Goal: Information Seeking & Learning: Learn about a topic

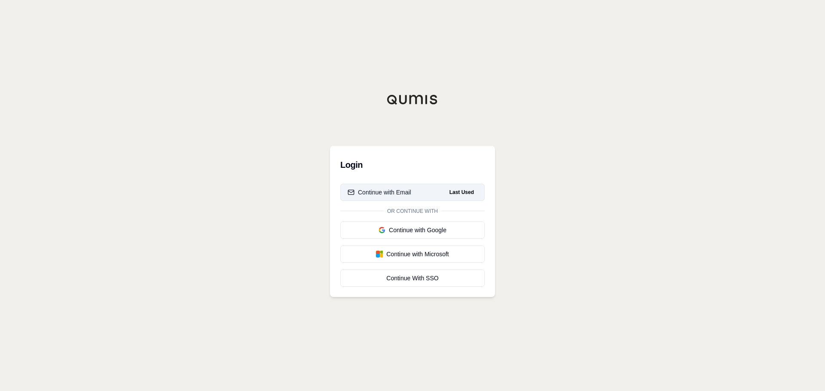
click at [375, 189] on div "Continue with Email" at bounding box center [380, 192] width 64 height 9
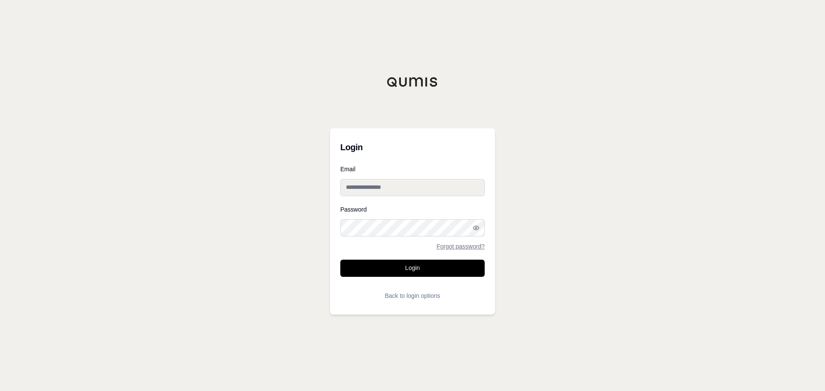
click at [386, 188] on input "Email" at bounding box center [412, 187] width 144 height 17
type input "**********"
click at [340, 260] on button "Login" at bounding box center [412, 268] width 144 height 17
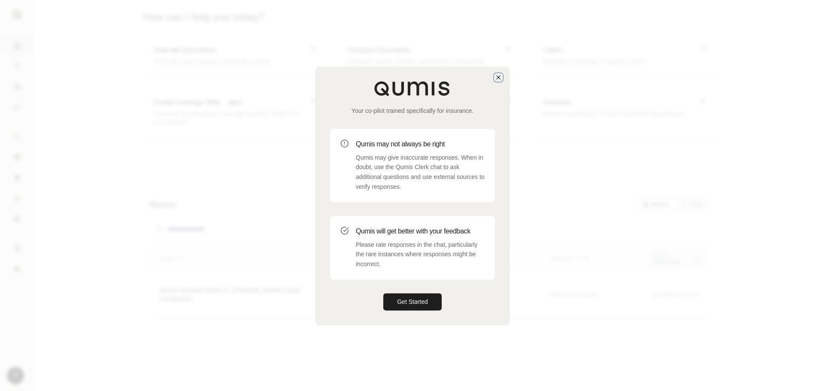
click at [498, 80] on icon "button" at bounding box center [498, 77] width 7 height 7
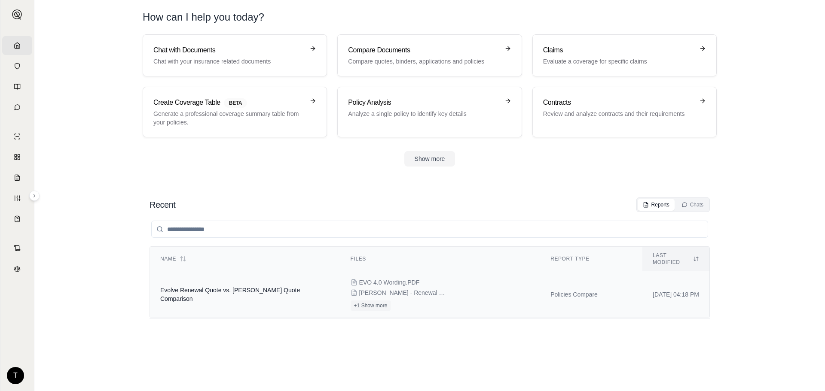
click at [300, 288] on span "Evolve Renewal Quote vs. [PERSON_NAME] Quote Comparison" at bounding box center [230, 294] width 140 height 15
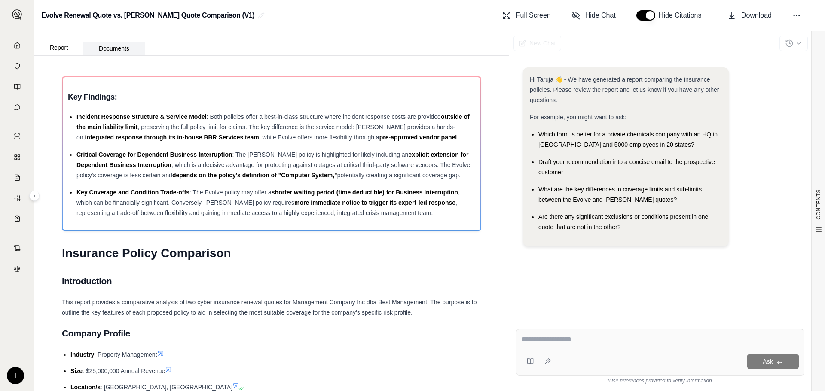
click at [121, 48] on button "Documents" at bounding box center [113, 49] width 61 height 14
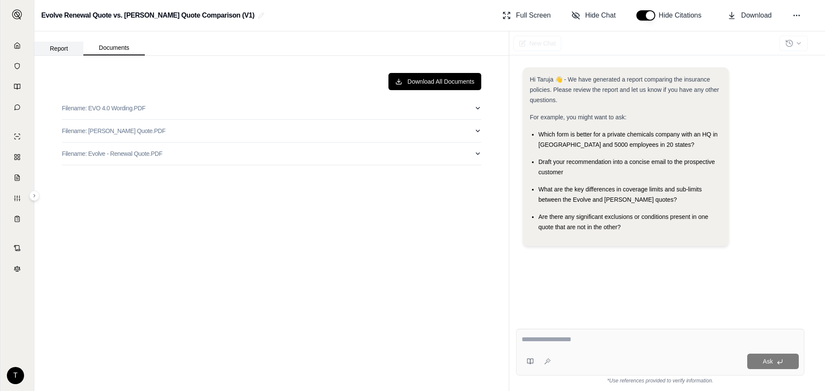
click at [64, 49] on button "Report" at bounding box center [58, 49] width 49 height 14
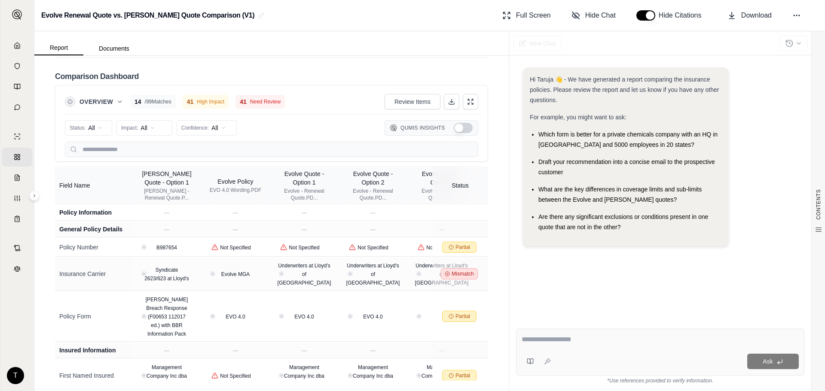
scroll to position [1832, 0]
click at [511, 63] on div "Hi Taruja 👋 - We have generated a report comparing the insurance policies. Plea…" at bounding box center [660, 188] width 302 height 269
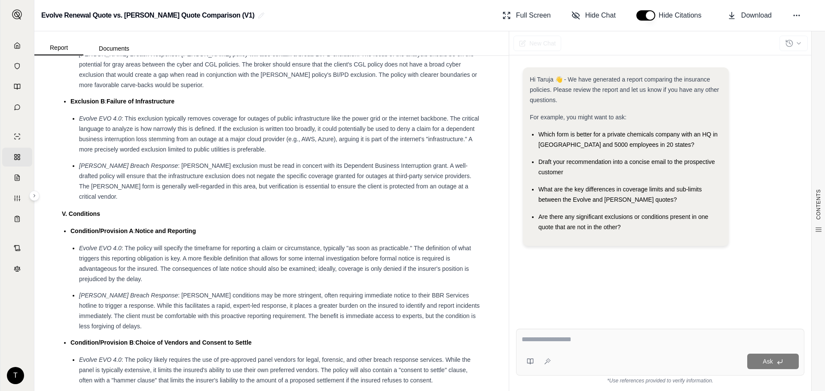
scroll to position [1359, 0]
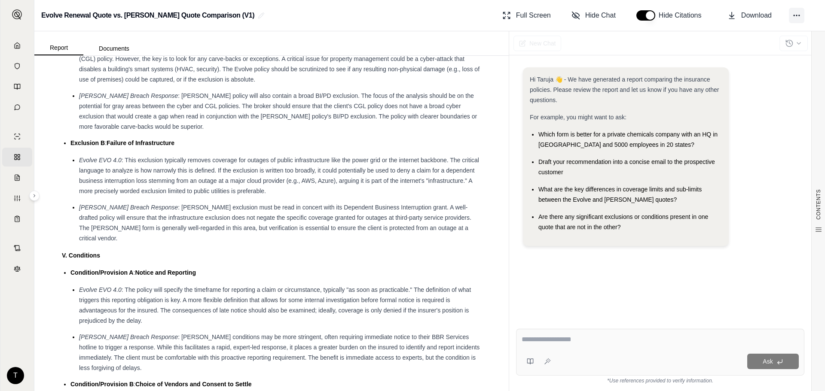
click at [797, 18] on icon at bounding box center [796, 15] width 9 height 9
click at [729, 381] on div "*Use references provided to verify information." at bounding box center [660, 380] width 288 height 9
click at [509, 20] on button "Full Screen" at bounding box center [526, 15] width 55 height 17
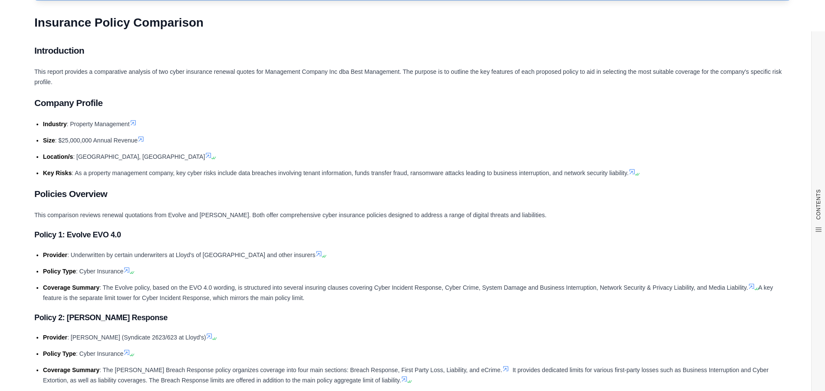
scroll to position [0, 0]
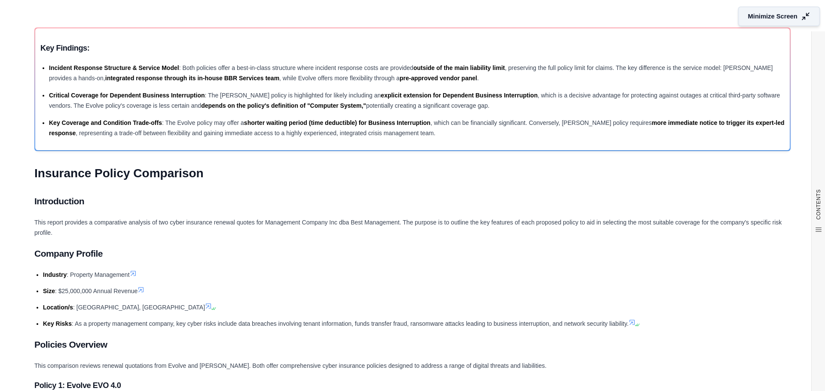
click at [783, 22] on button "Minimize Screen" at bounding box center [779, 16] width 82 height 20
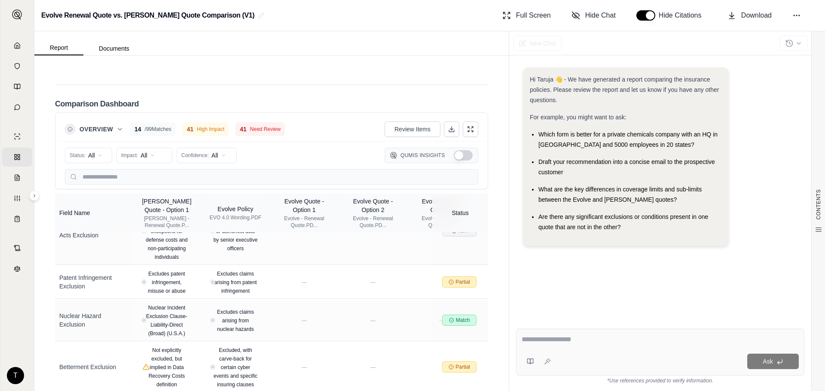
scroll to position [1789, 0]
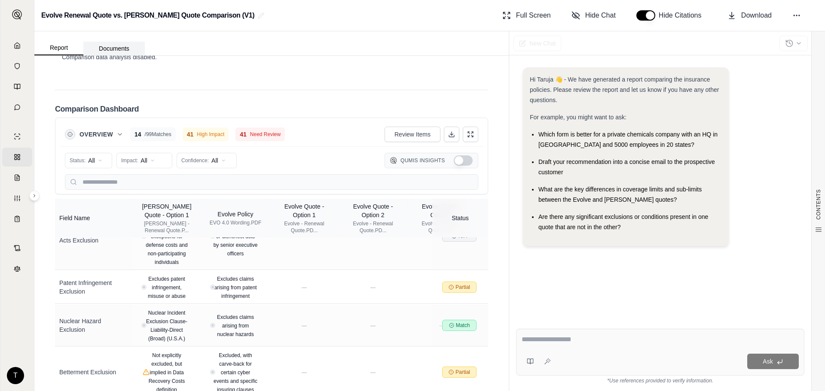
click at [108, 46] on button "Documents" at bounding box center [113, 49] width 61 height 14
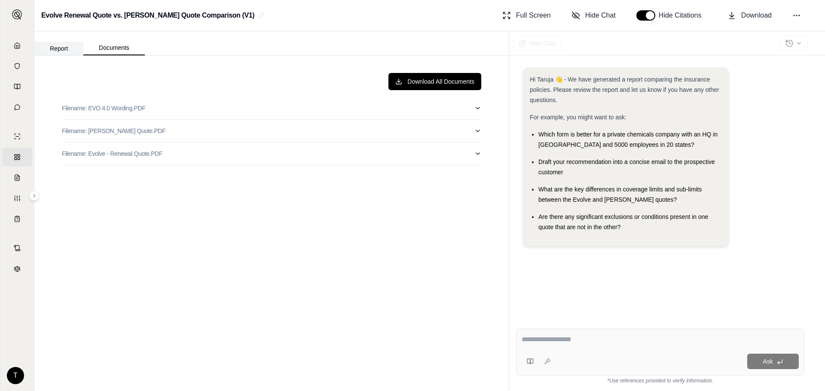
click at [62, 47] on button "Report" at bounding box center [58, 49] width 49 height 14
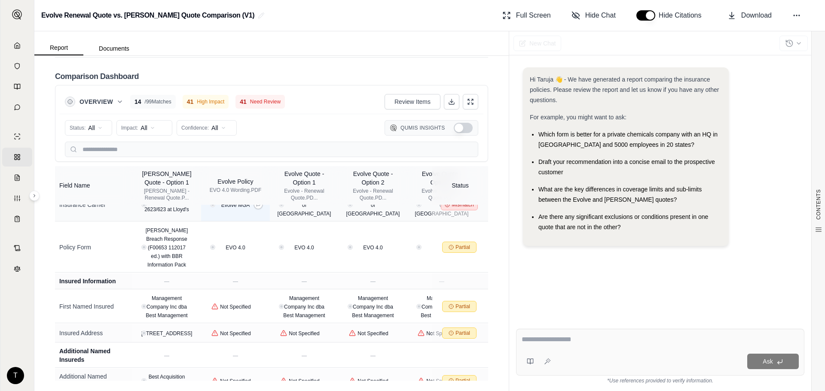
scroll to position [172, 0]
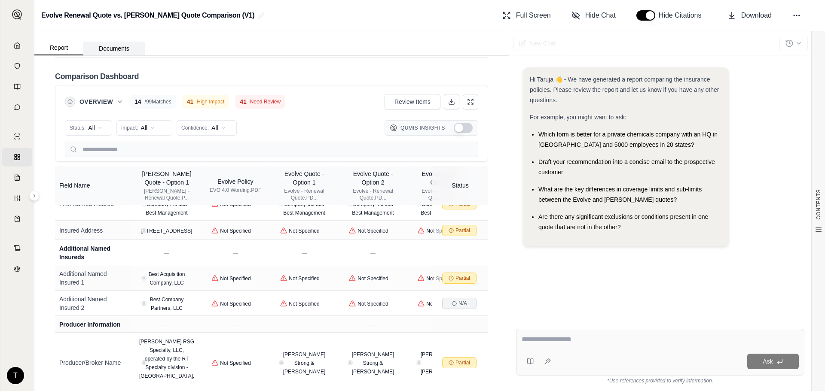
click at [122, 46] on button "Documents" at bounding box center [113, 49] width 61 height 14
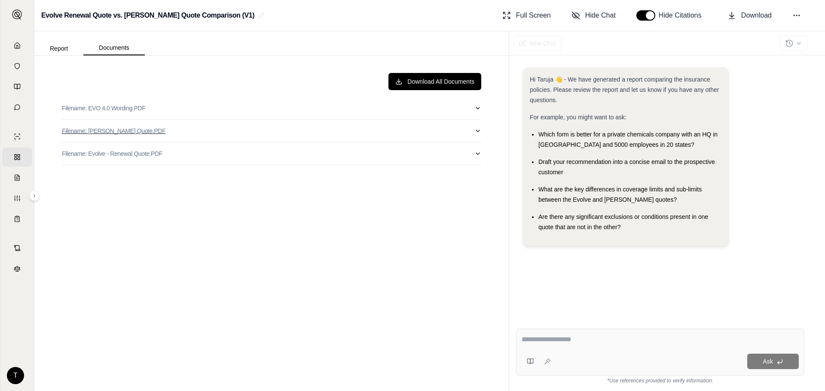
click at [301, 135] on button "Filename: [PERSON_NAME] Quote.PDF" at bounding box center [271, 131] width 419 height 22
click at [474, 130] on icon "button" at bounding box center [477, 131] width 7 height 7
click at [73, 51] on button "Report" at bounding box center [58, 49] width 49 height 14
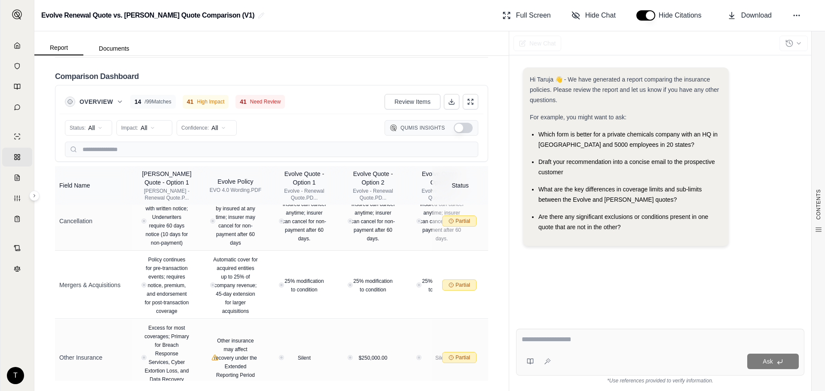
scroll to position [2817, 0]
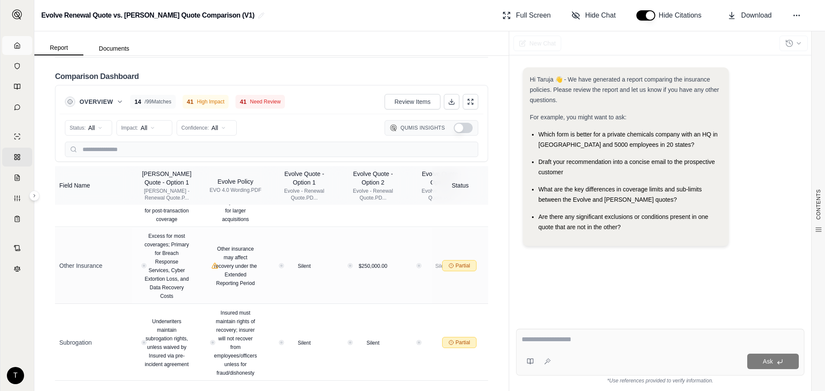
click at [21, 46] on span "Home" at bounding box center [21, 45] width 0 height 9
